Goal: Task Accomplishment & Management: Complete application form

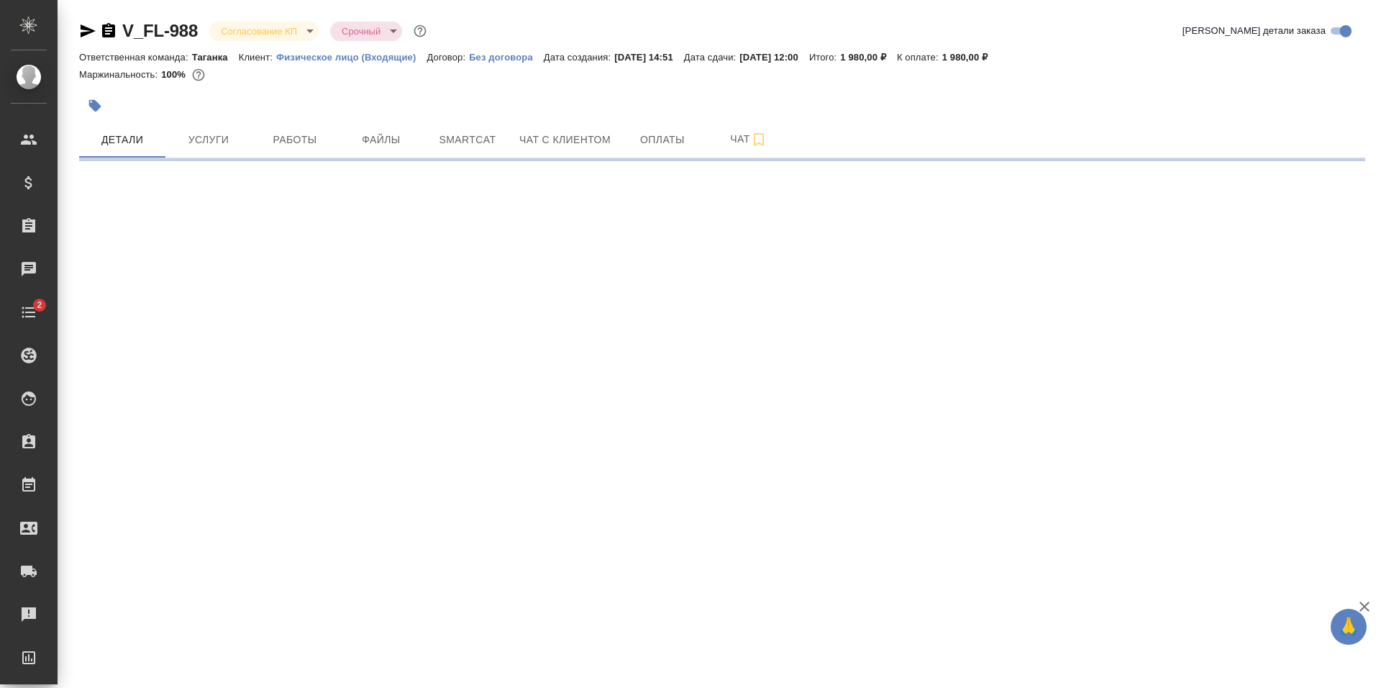
select select "RU"
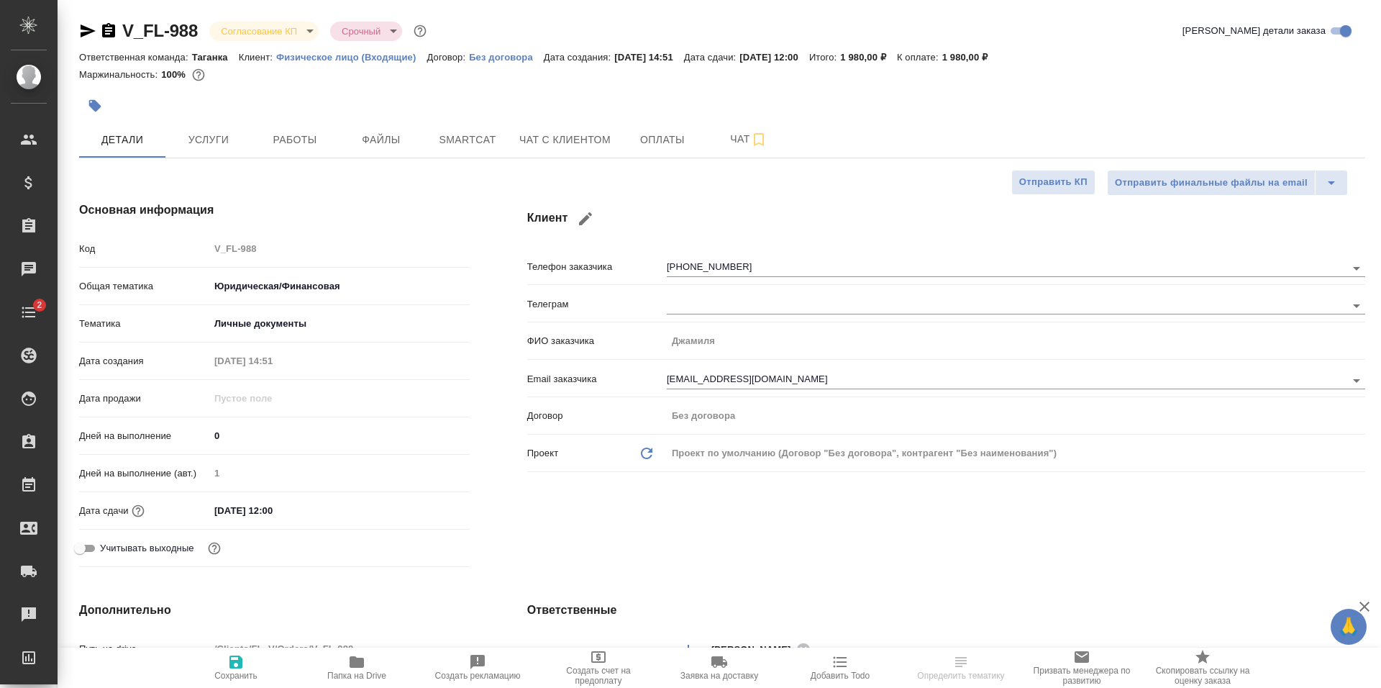
type textarea "x"
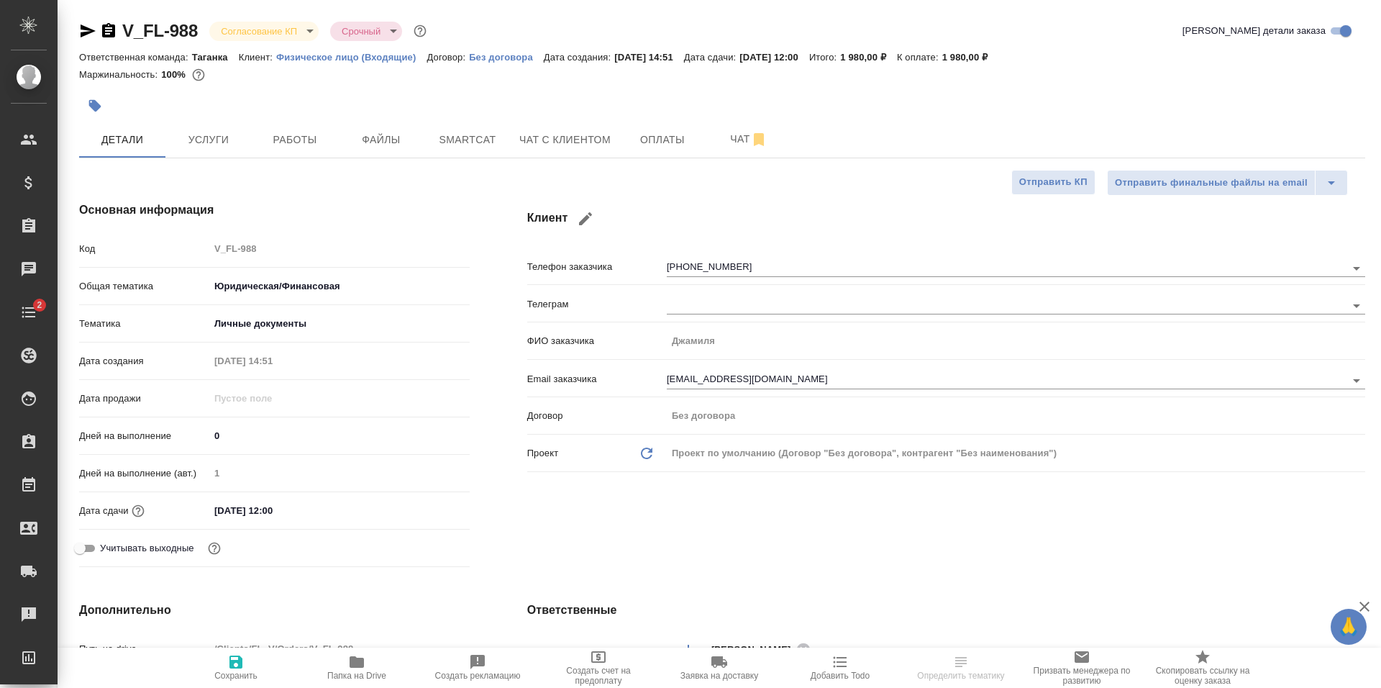
type textarea "x"
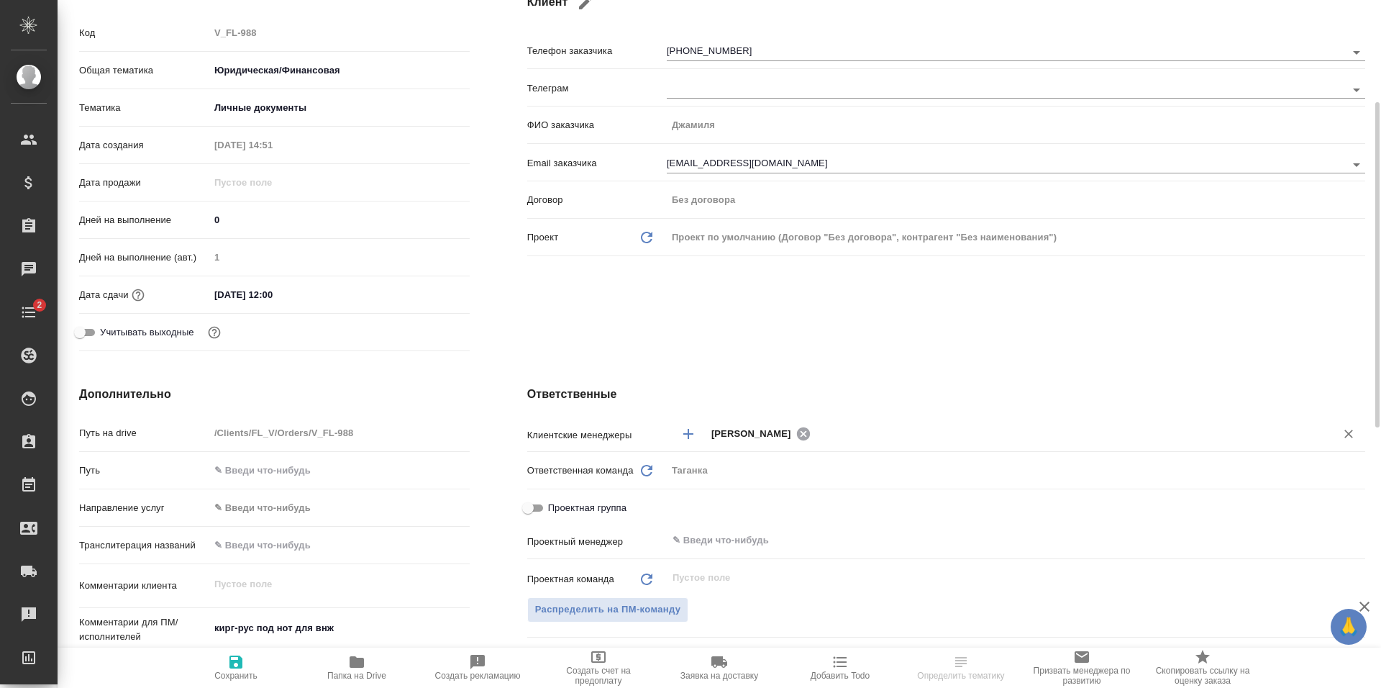
click at [809, 437] on icon at bounding box center [802, 433] width 13 height 13
type textarea "x"
click at [806, 443] on div "​" at bounding box center [1016, 433] width 699 height 26
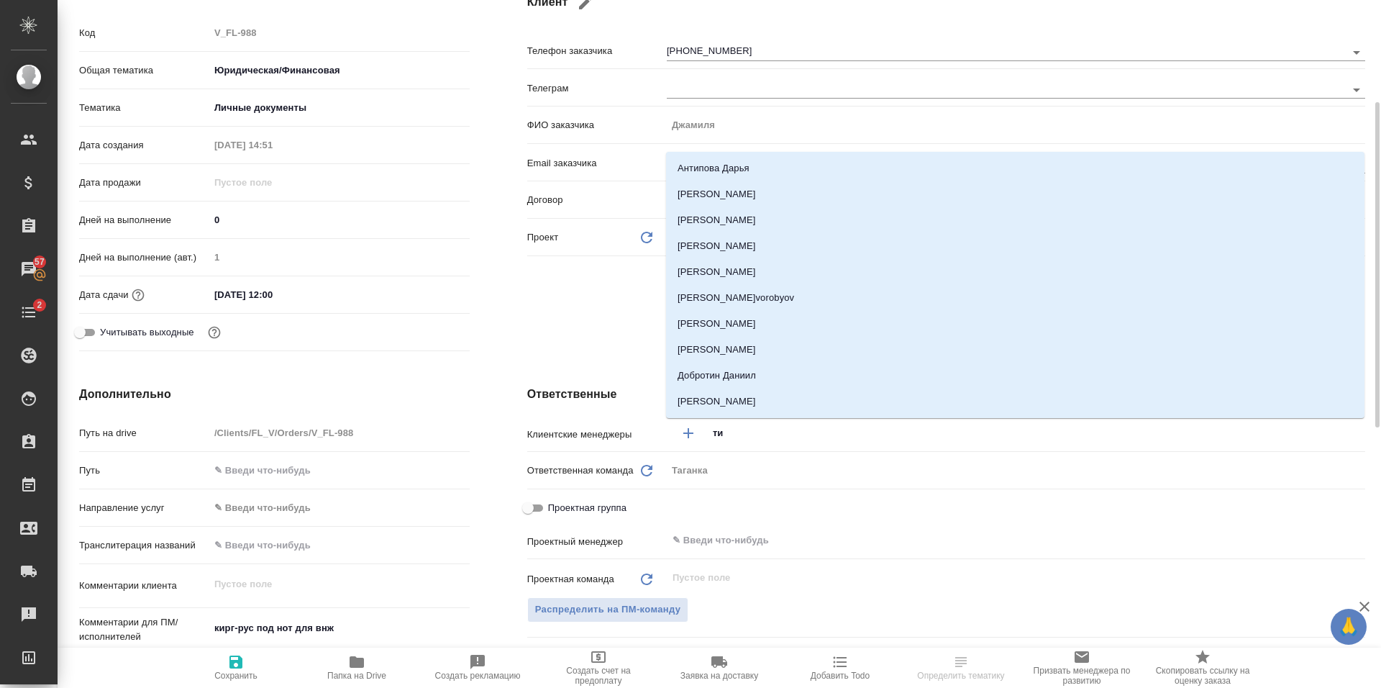
type input "тим"
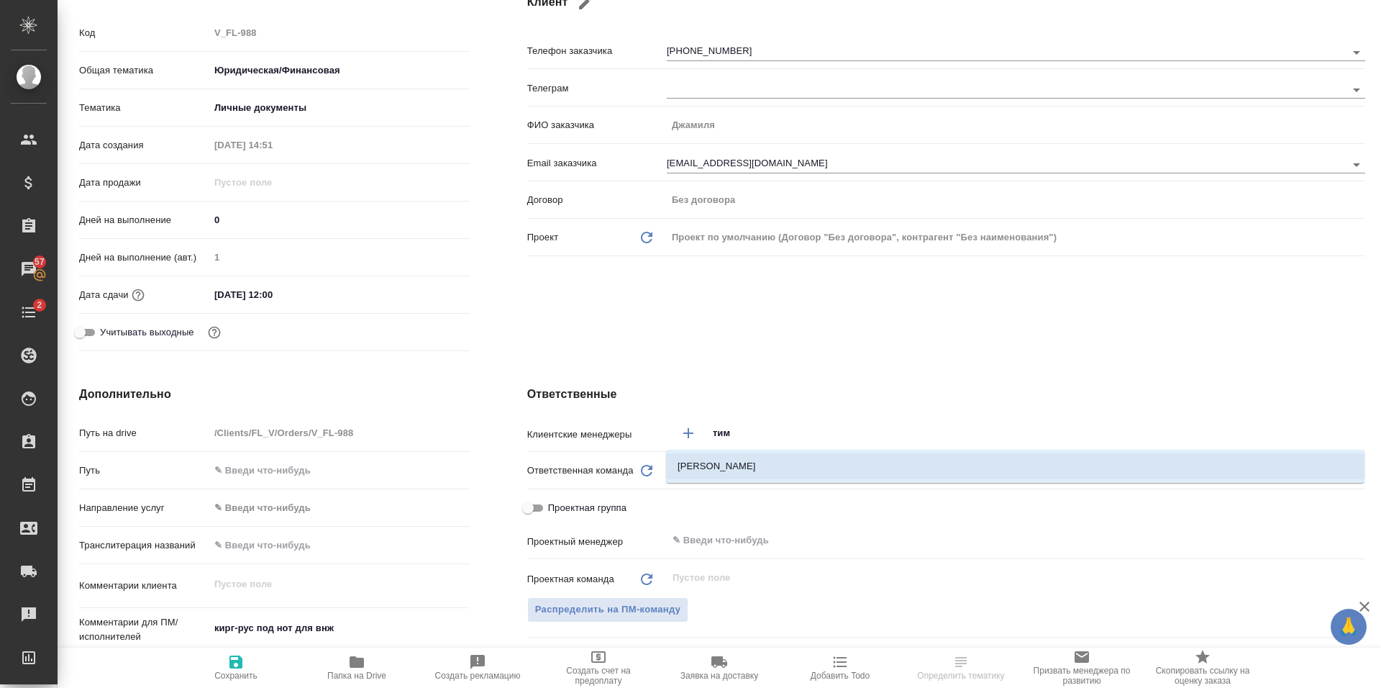
click at [738, 471] on li "[PERSON_NAME]" at bounding box center [1015, 466] width 699 height 26
type textarea "x"
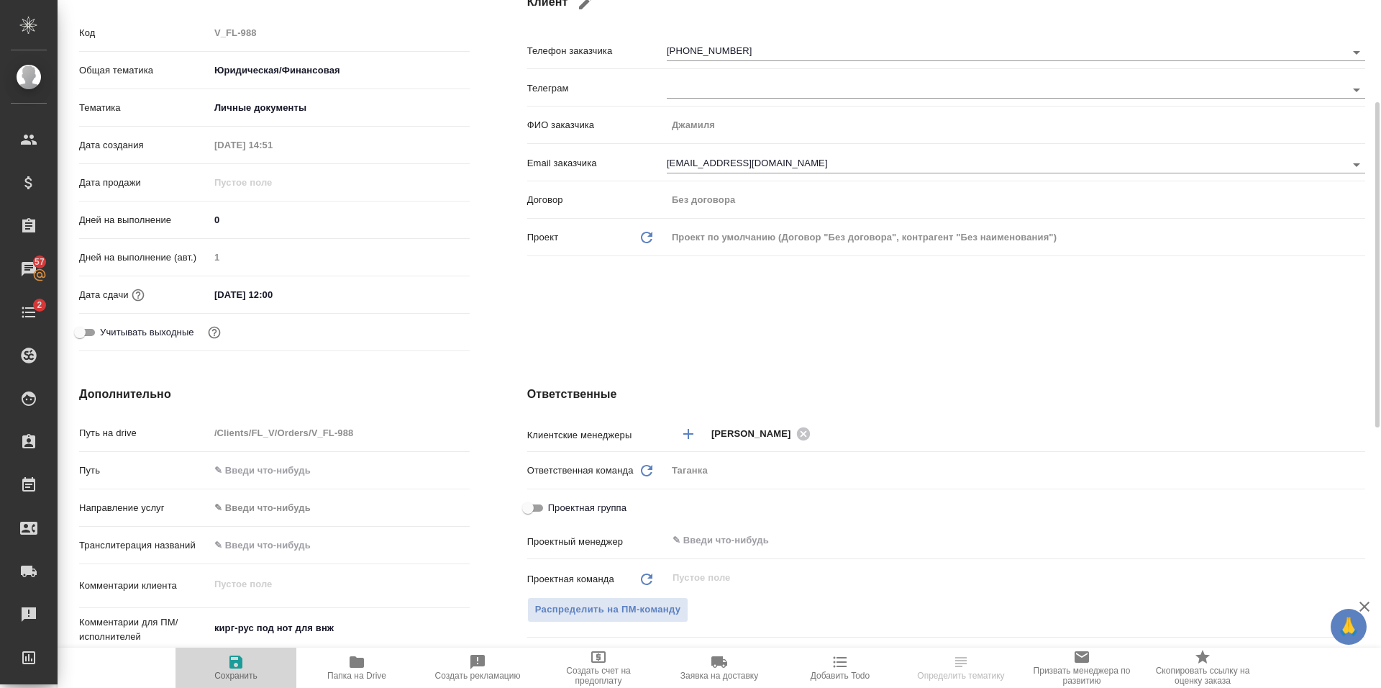
click at [237, 674] on span "Сохранить" at bounding box center [235, 675] width 43 height 10
type textarea "x"
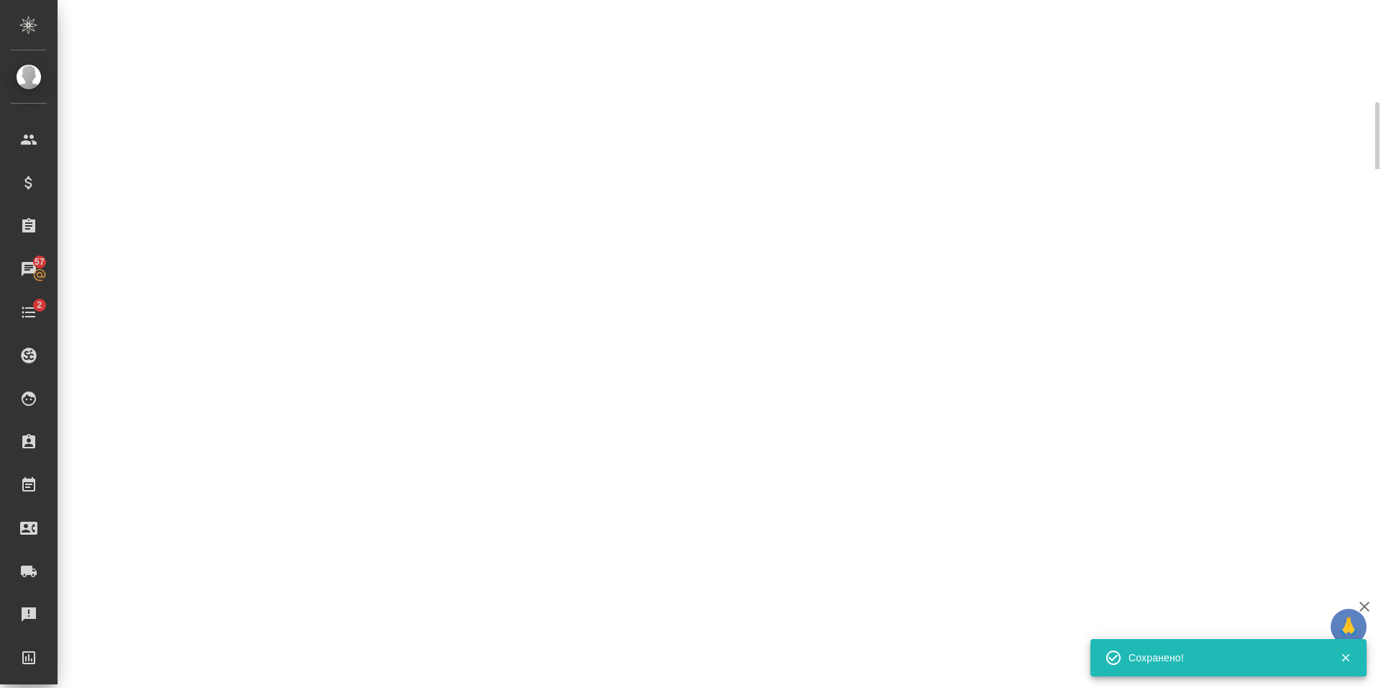
select select "RU"
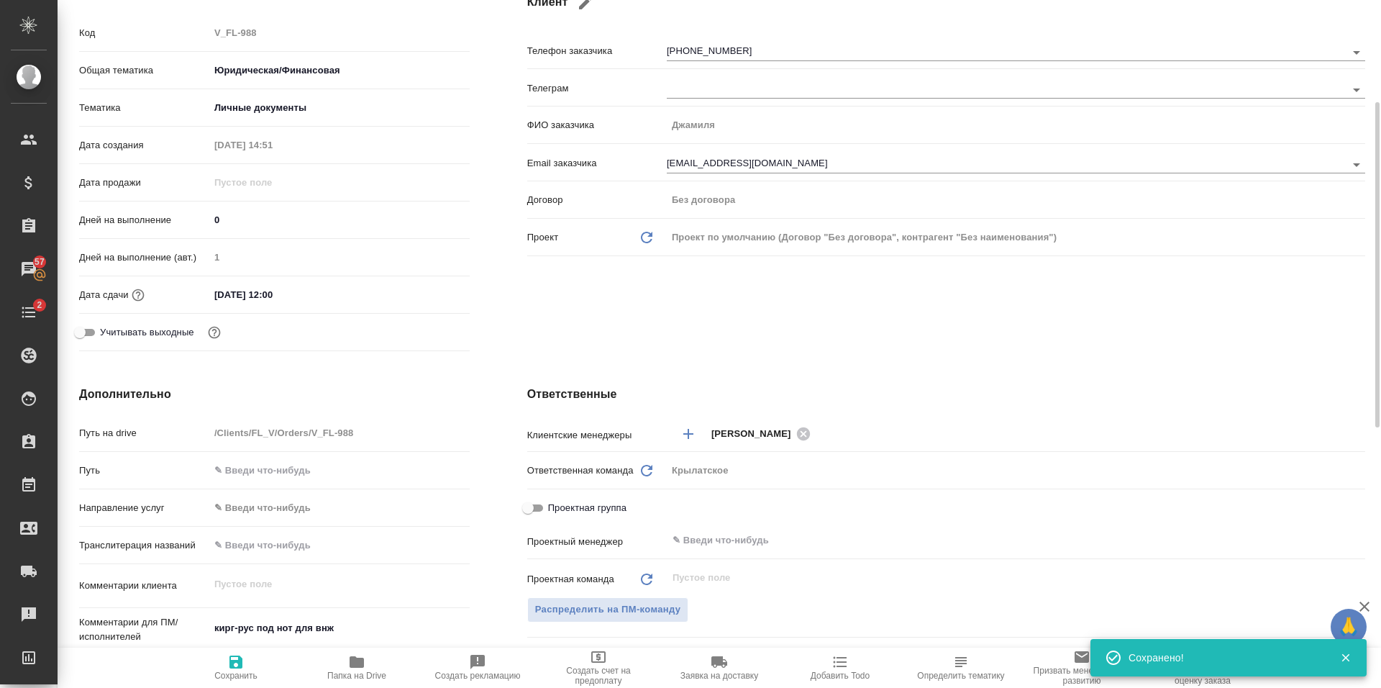
type textarea "x"
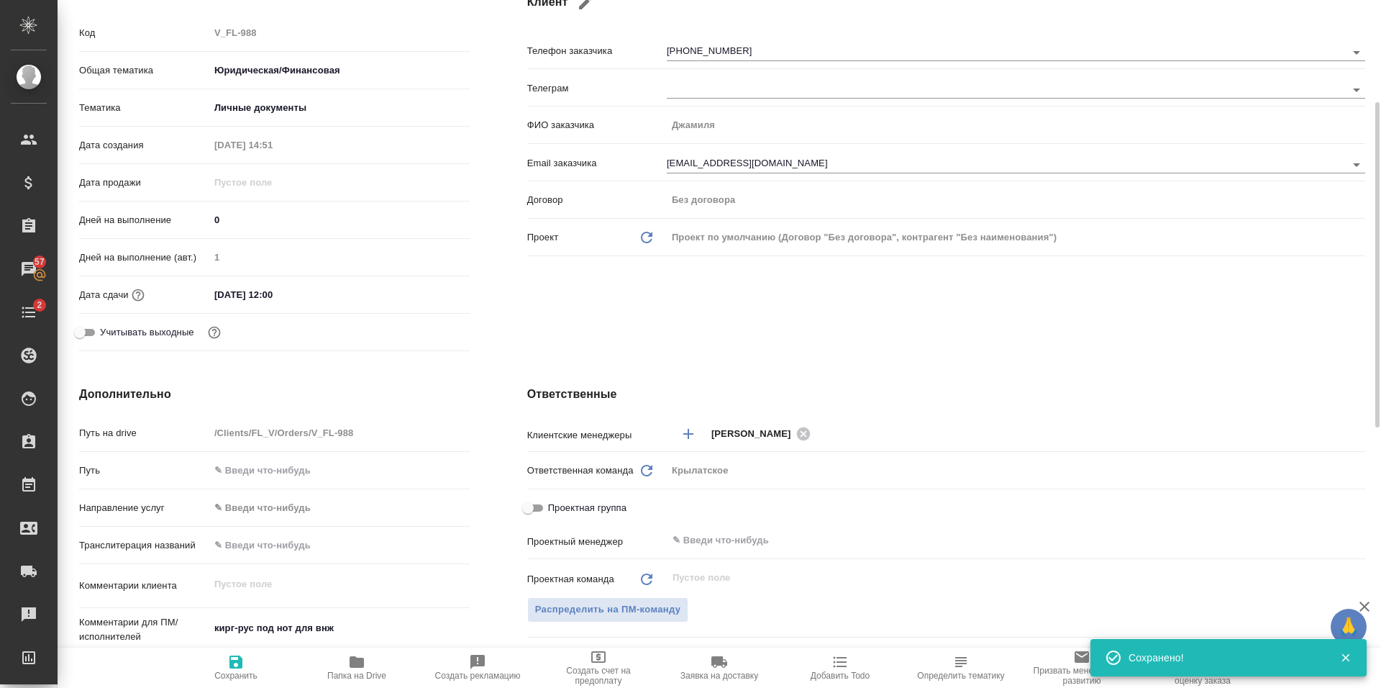
type textarea "x"
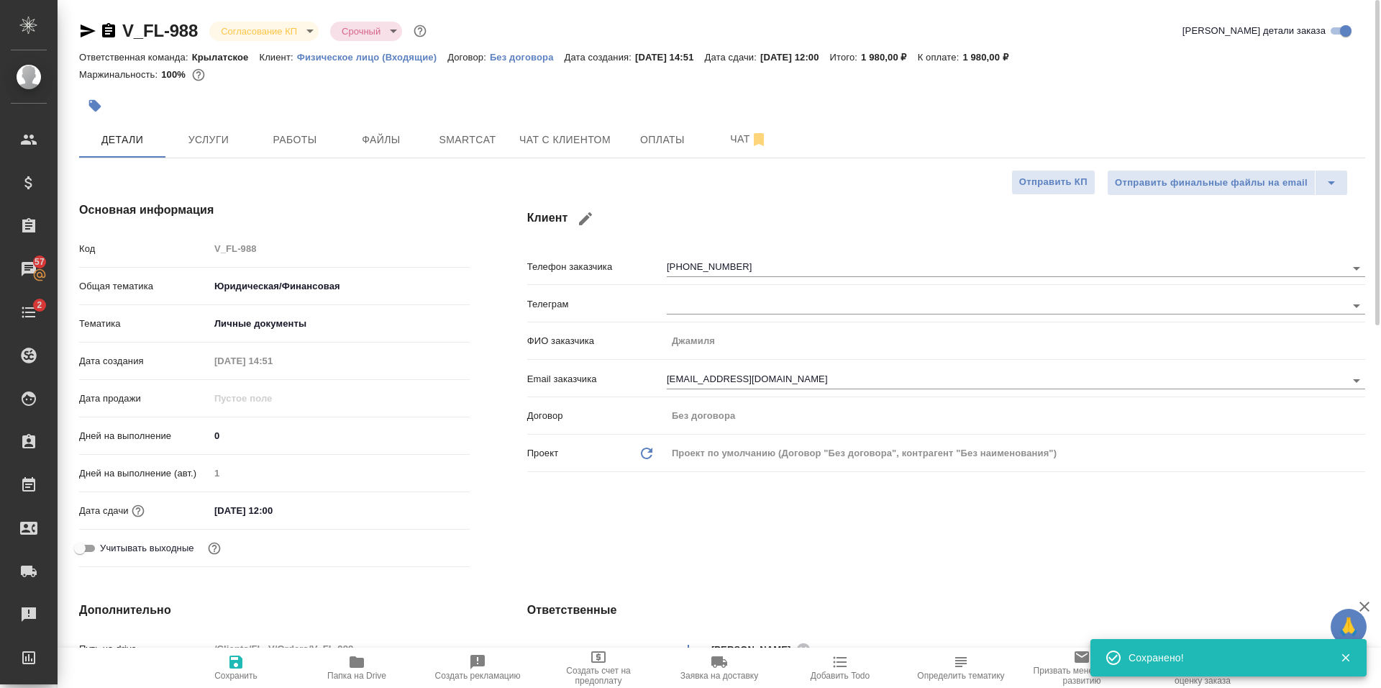
type textarea "x"
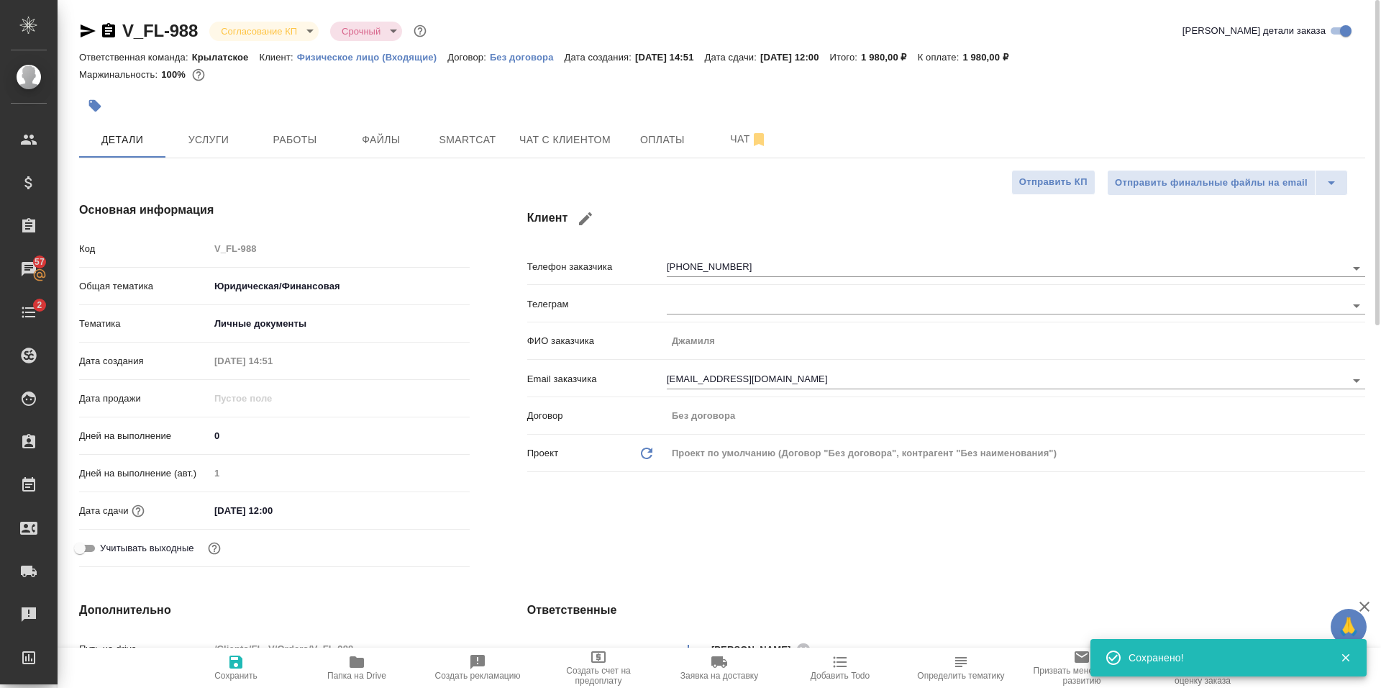
type textarea "x"
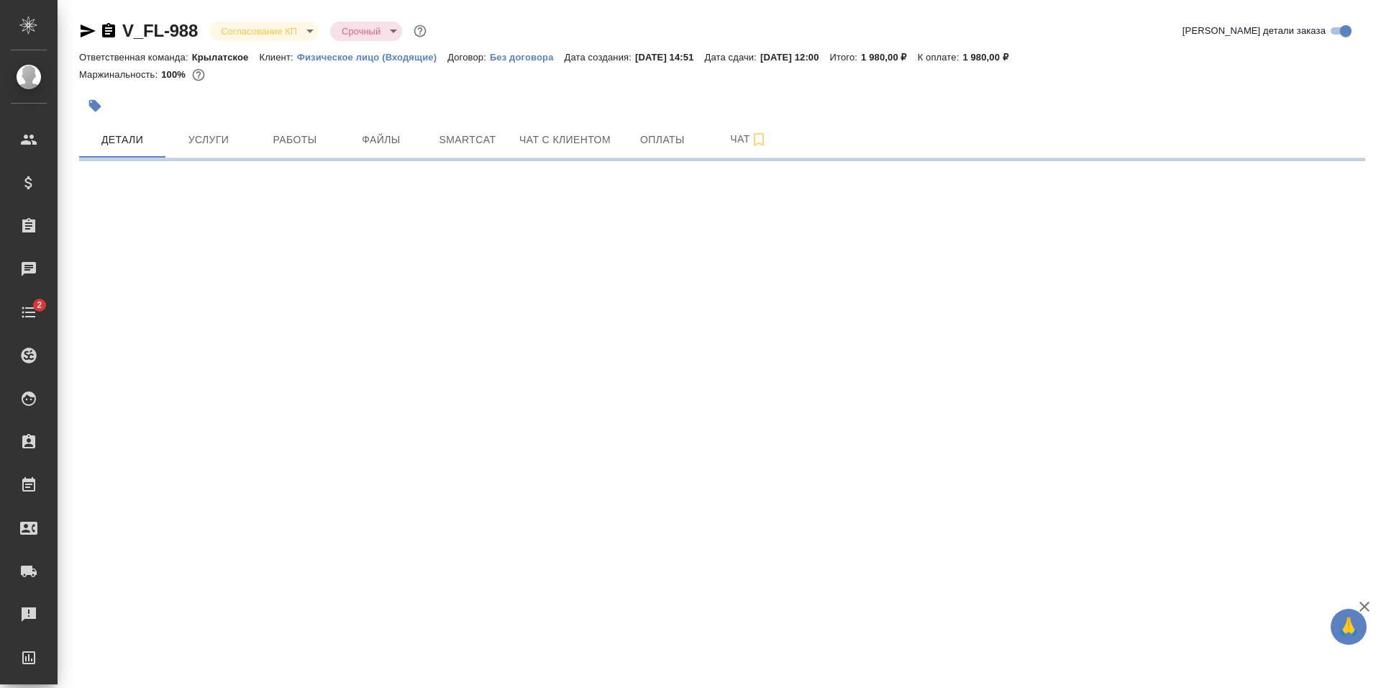
select select "RU"
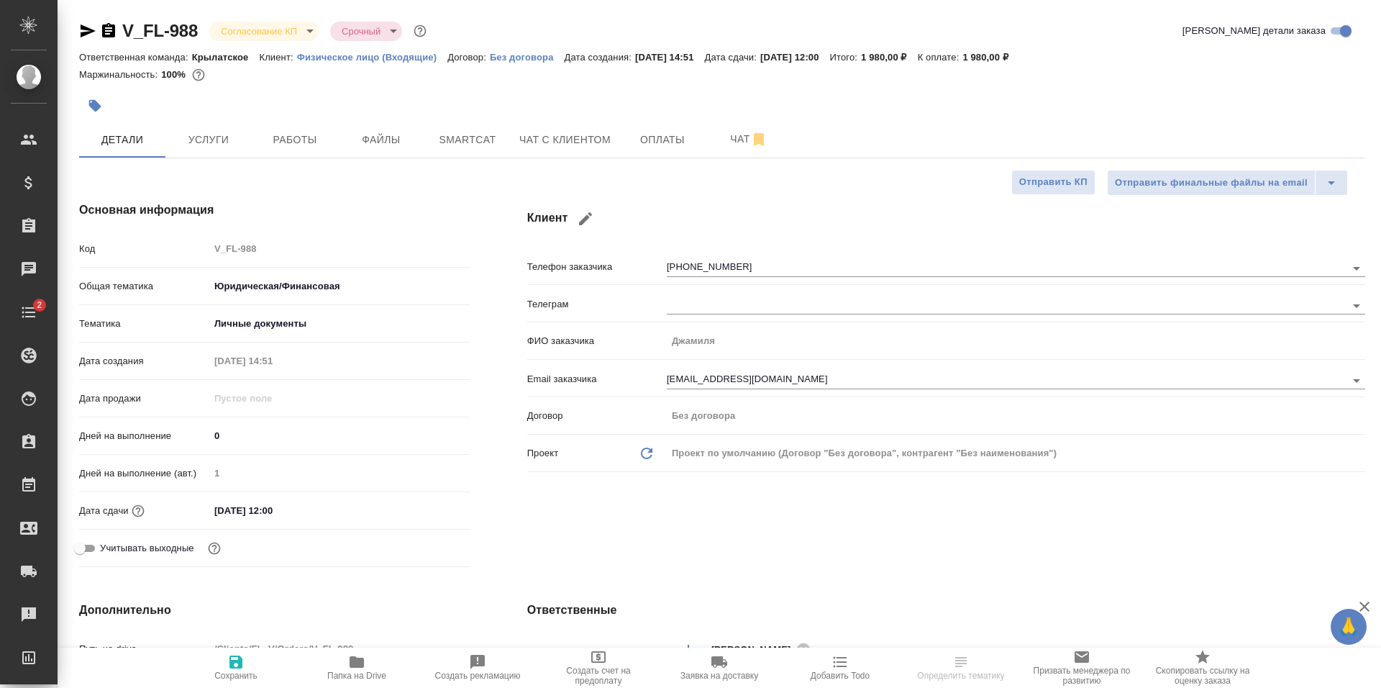
type textarea "x"
click at [208, 136] on span "Услуги" at bounding box center [208, 140] width 69 height 18
